Goal: Information Seeking & Learning: Learn about a topic

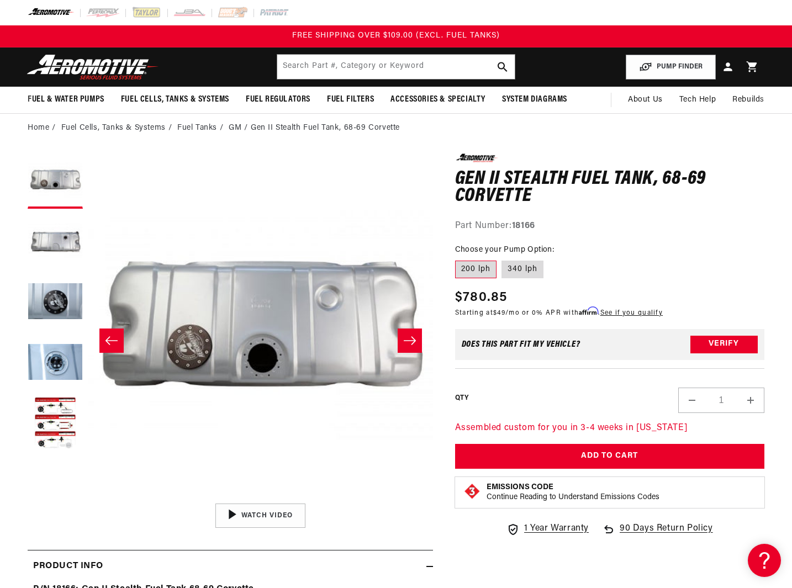
scroll to position [1, 0]
click at [411, 341] on icon "Slide right" at bounding box center [410, 340] width 12 height 8
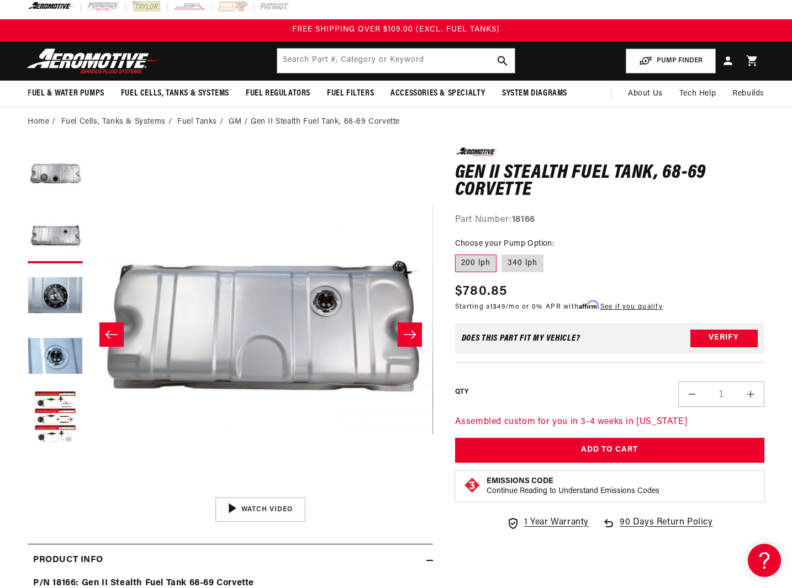
scroll to position [7, 1]
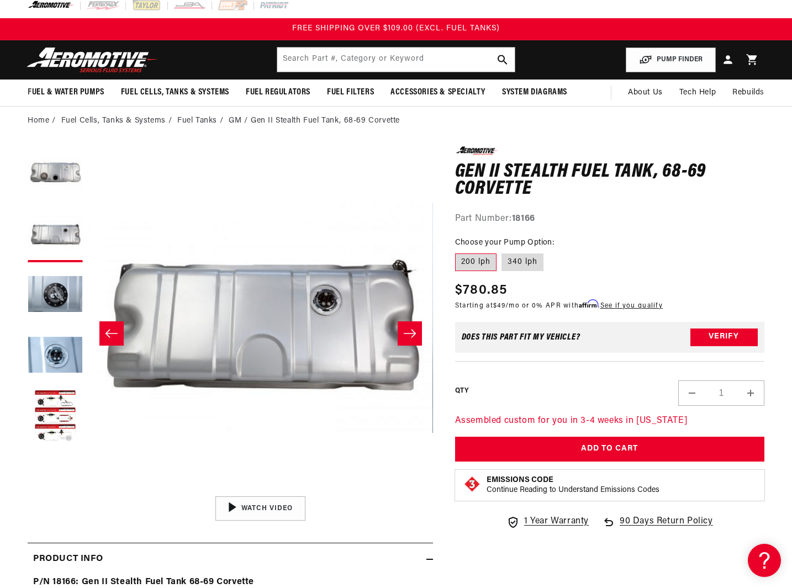
click at [411, 341] on button "Slide right" at bounding box center [410, 333] width 24 height 24
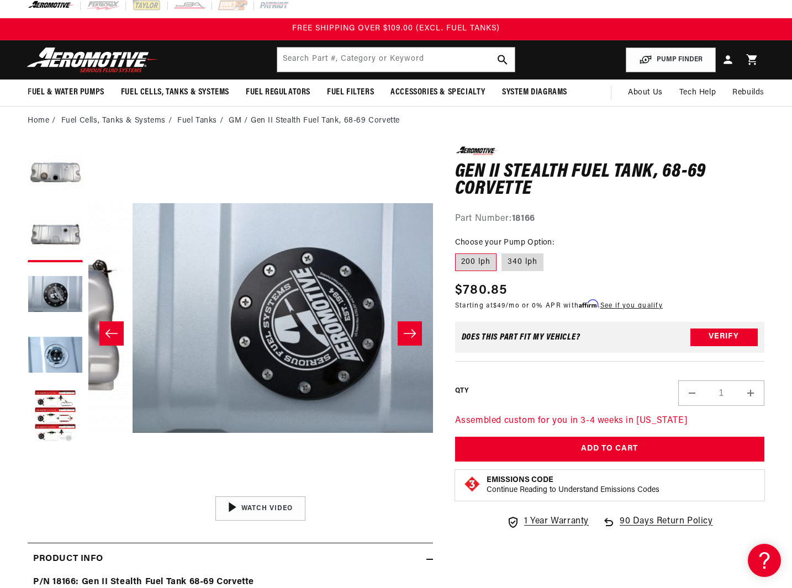
scroll to position [1, 688]
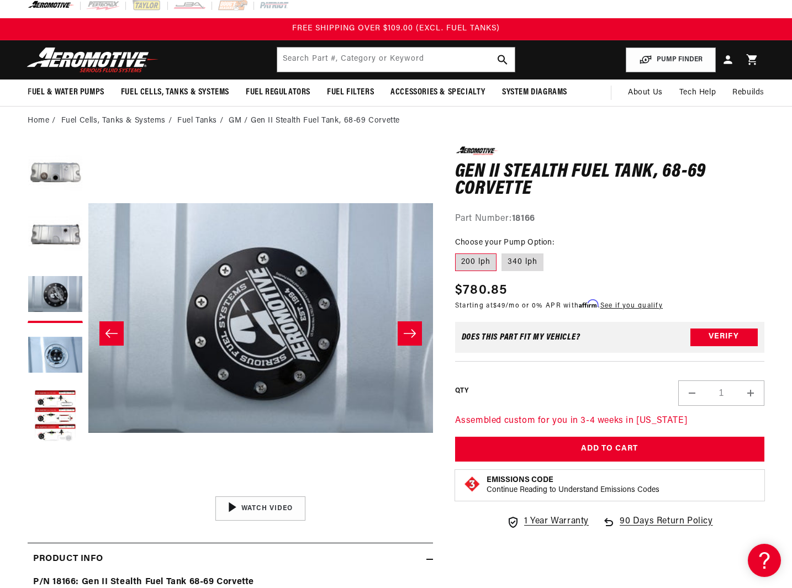
click at [411, 341] on button "Slide right" at bounding box center [410, 333] width 24 height 24
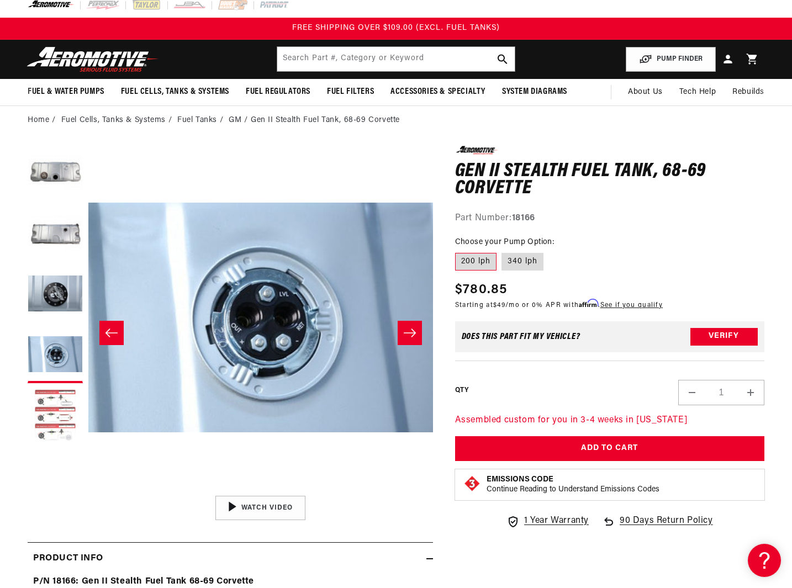
scroll to position [8, 0]
click at [46, 415] on div "Close dialog NOT SO FAST! No time to browse? No problem. Sign up and we'll keep…" at bounding box center [396, 294] width 792 height 588
click at [52, 401] on button "Load image 5 in gallery view" at bounding box center [55, 416] width 55 height 55
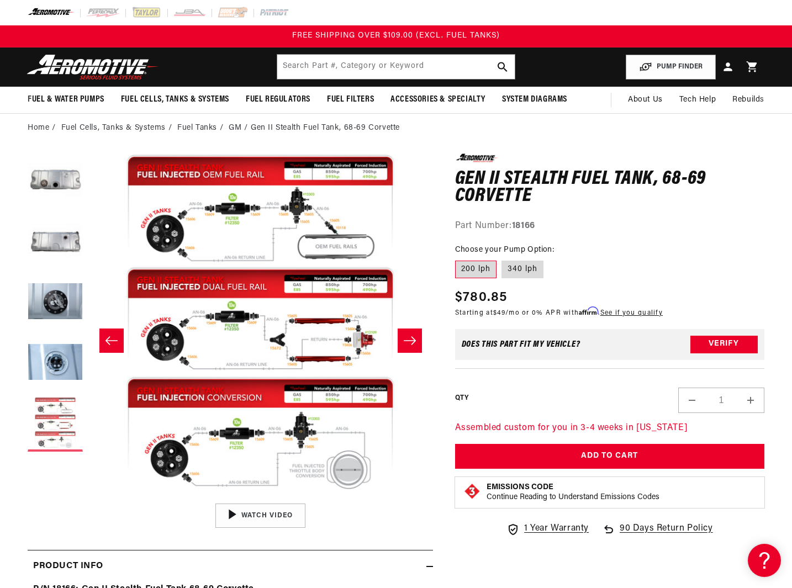
scroll to position [0, 0]
click at [88, 497] on button "Open media 5 in modal" at bounding box center [88, 497] width 0 height 0
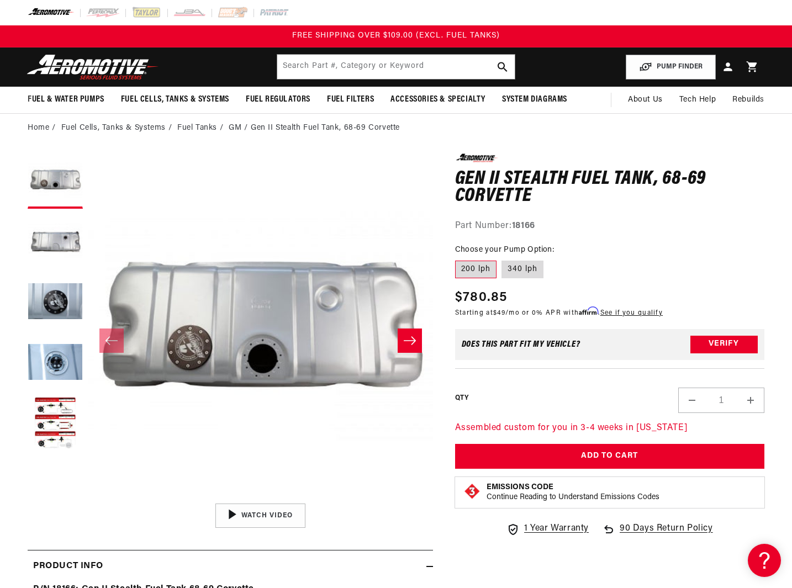
click at [99, 66] on img at bounding box center [93, 67] width 138 height 26
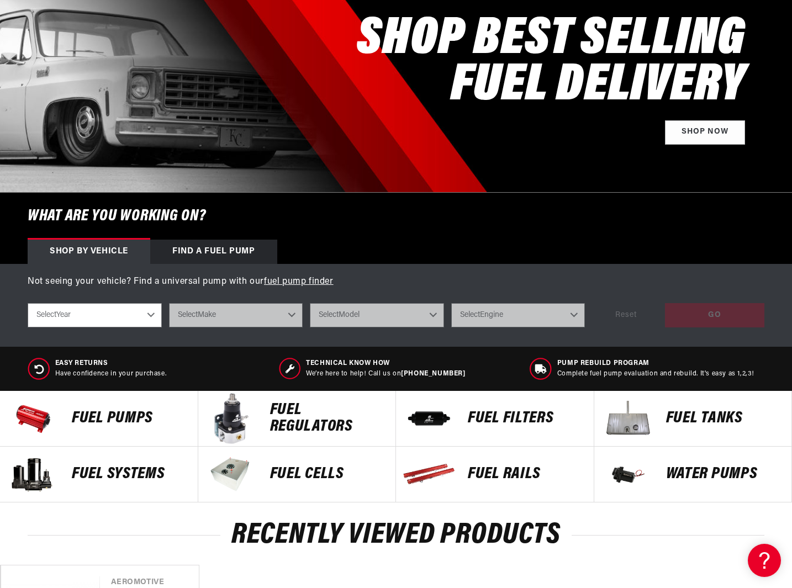
scroll to position [155, 0]
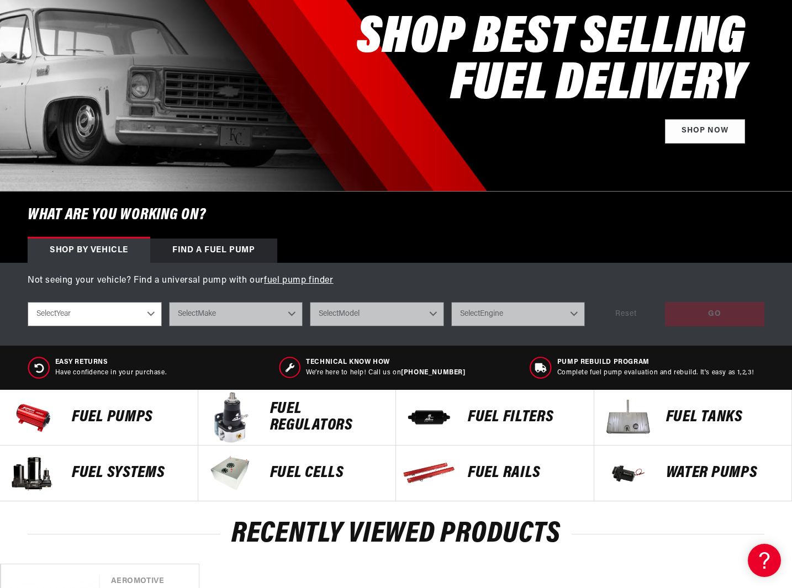
select select "1964"
select select "Chevrolet"
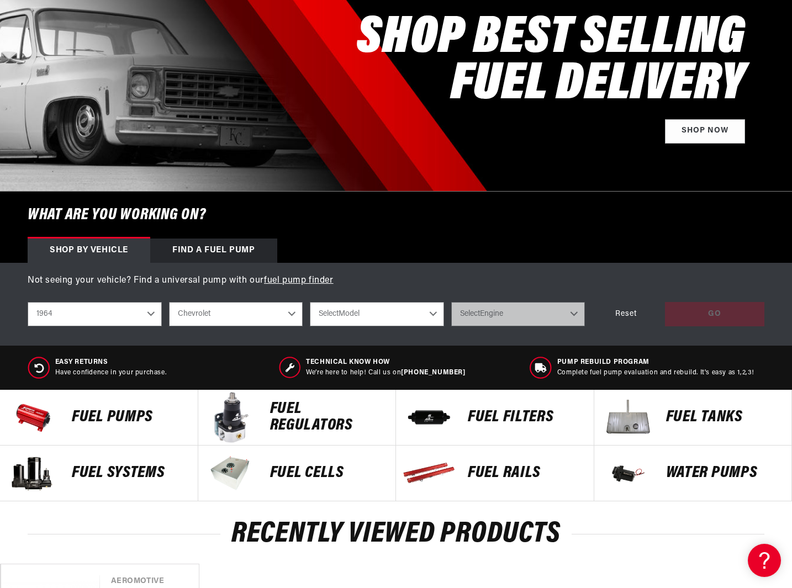
scroll to position [0, 0]
click at [149, 470] on p "Fuel Systems" at bounding box center [129, 473] width 115 height 17
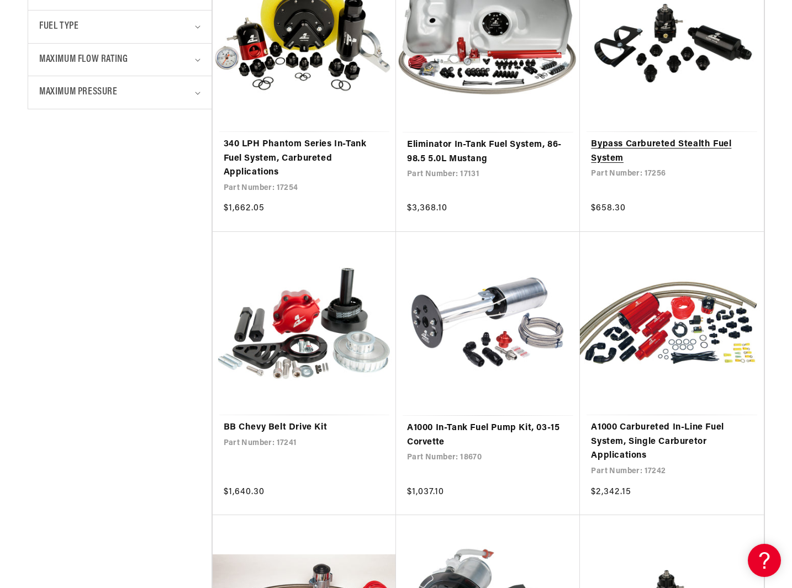
scroll to position [651, 0]
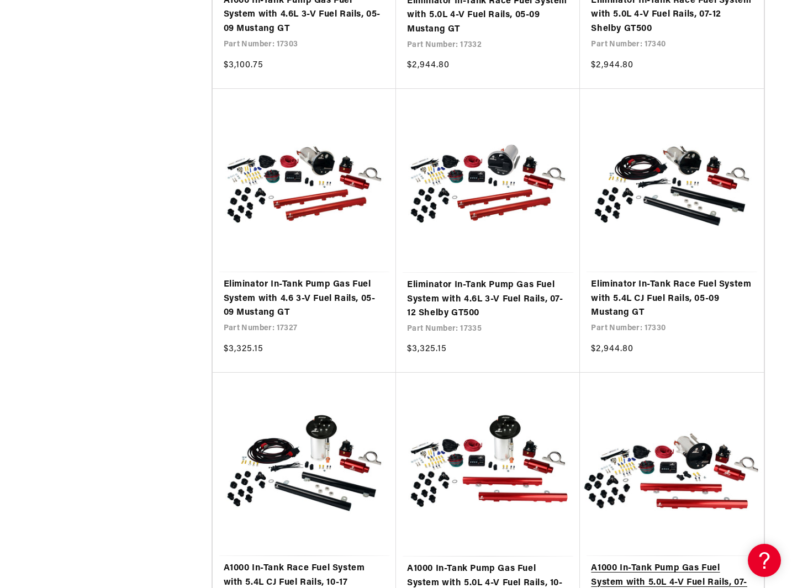
scroll to position [3901, 0]
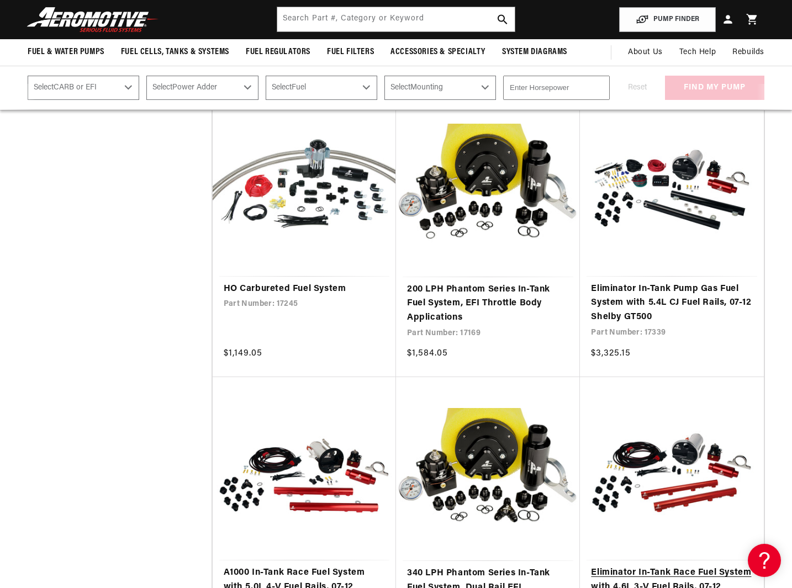
scroll to position [6165, 0]
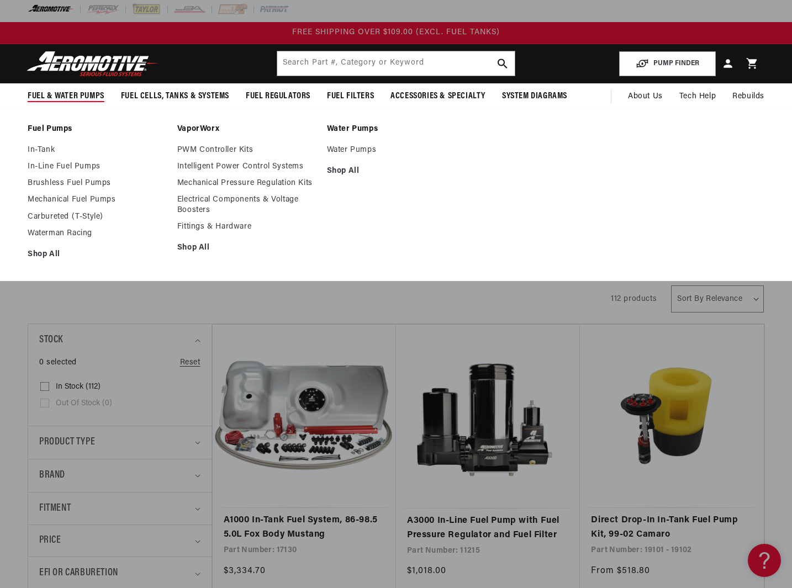
scroll to position [13, 0]
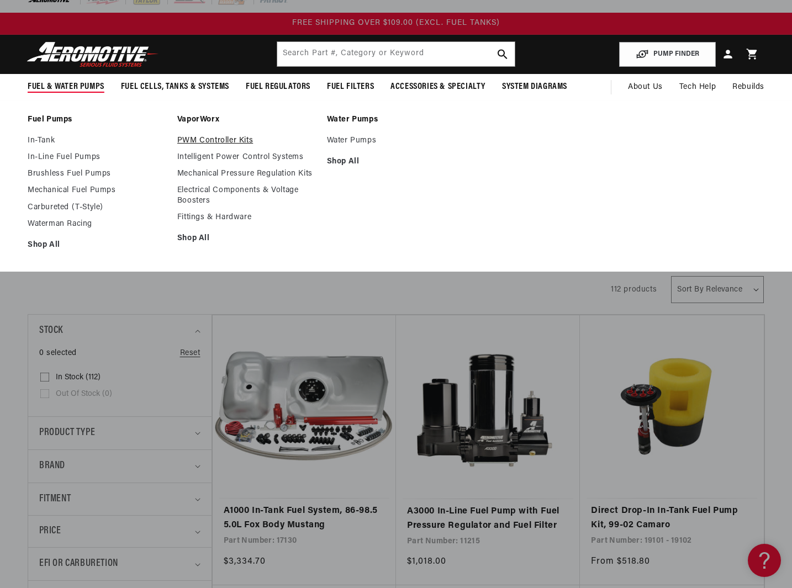
click at [215, 138] on link "PWM Controller Kits" at bounding box center [246, 141] width 139 height 10
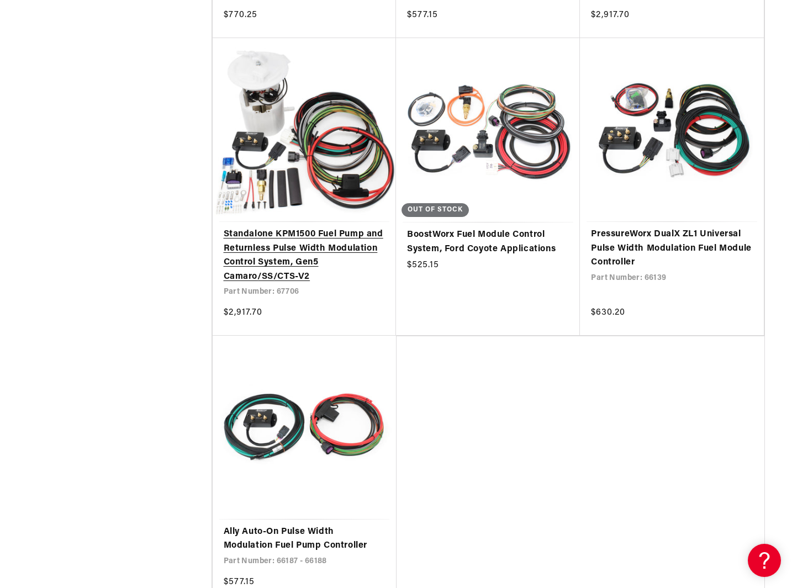
scroll to position [1732, 0]
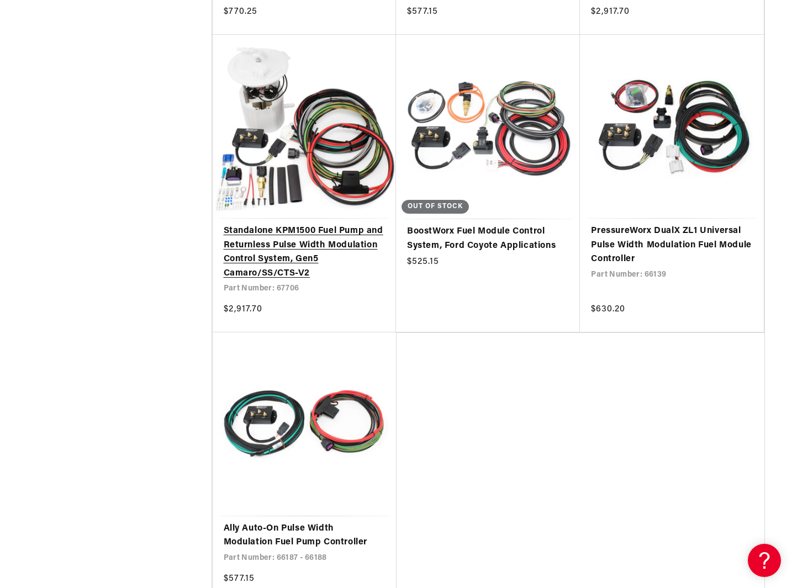
click at [311, 224] on link "Standalone KPM1500 Fuel Pump and Returnless Pulse Width Modulation Control Syst…" at bounding box center [304, 252] width 161 height 56
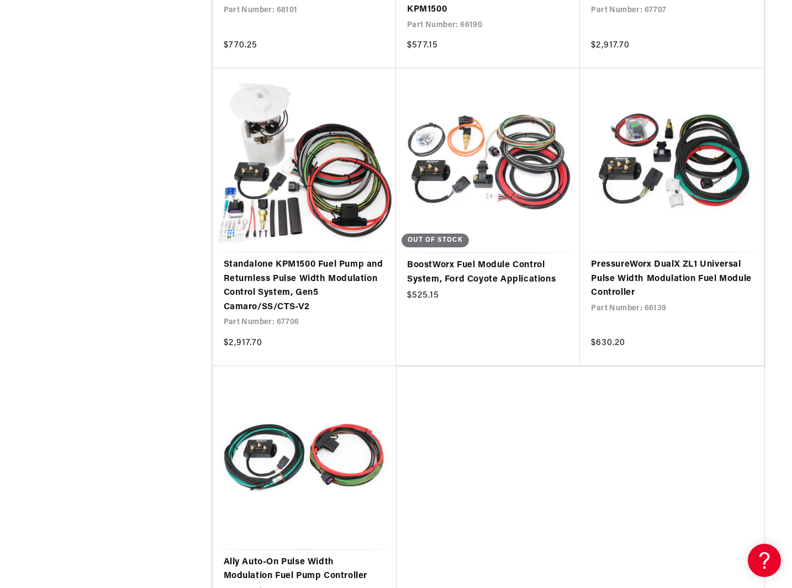
scroll to position [1699, 0]
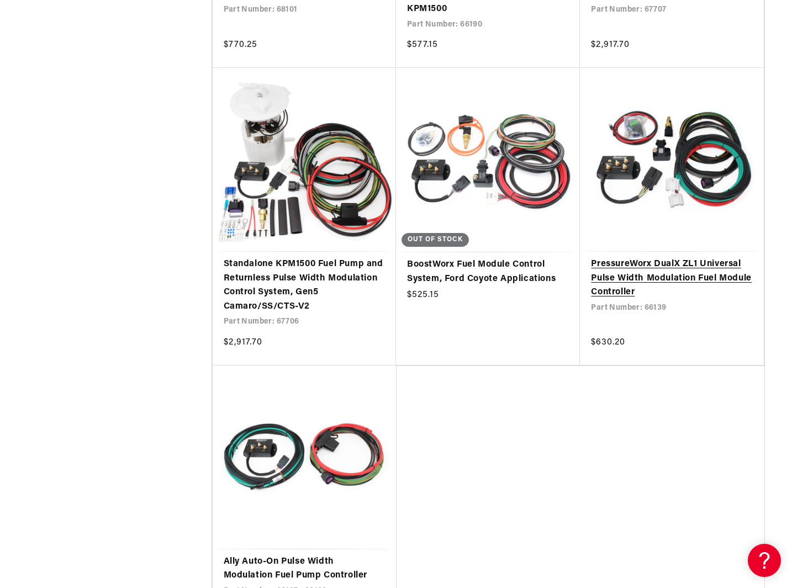
click at [660, 266] on link "PressureWorx DualX ZL1 Universal Pulse Width Modulation Fuel Module Controller" at bounding box center [671, 278] width 161 height 43
